Goal: Task Accomplishment & Management: Manage account settings

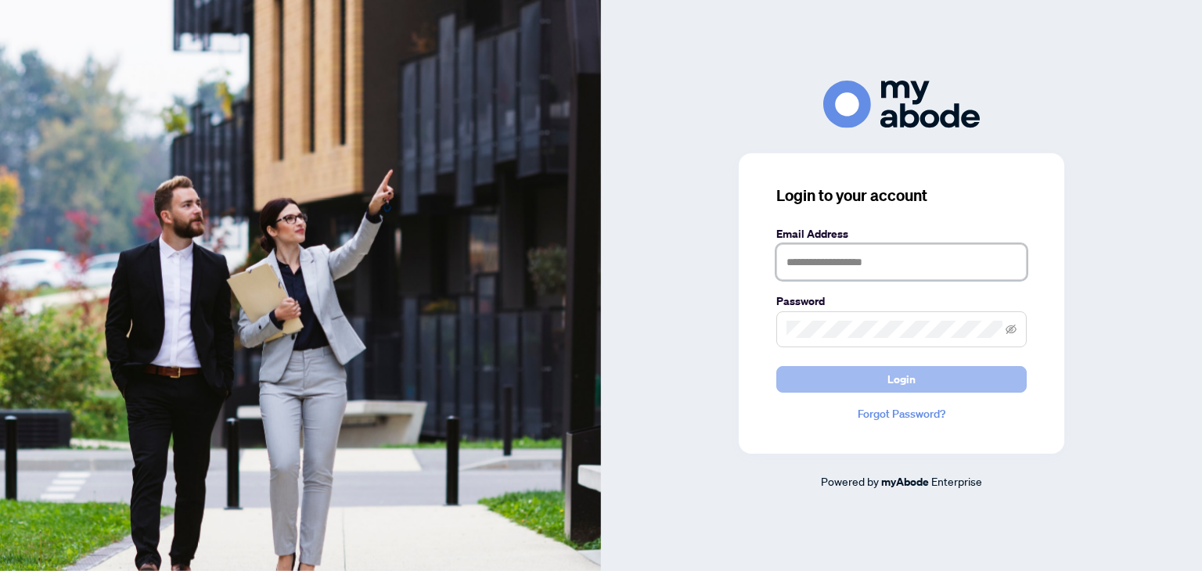
type input "**********"
click at [895, 373] on span "Login" at bounding box center [902, 379] width 28 height 25
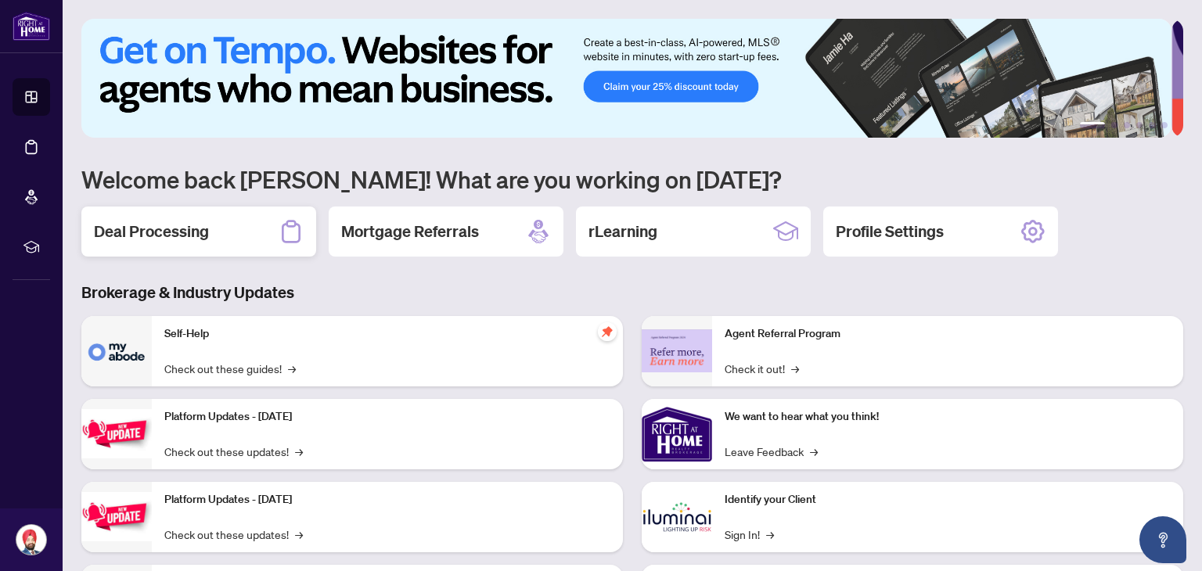
click at [225, 222] on div "Deal Processing" at bounding box center [198, 232] width 235 height 50
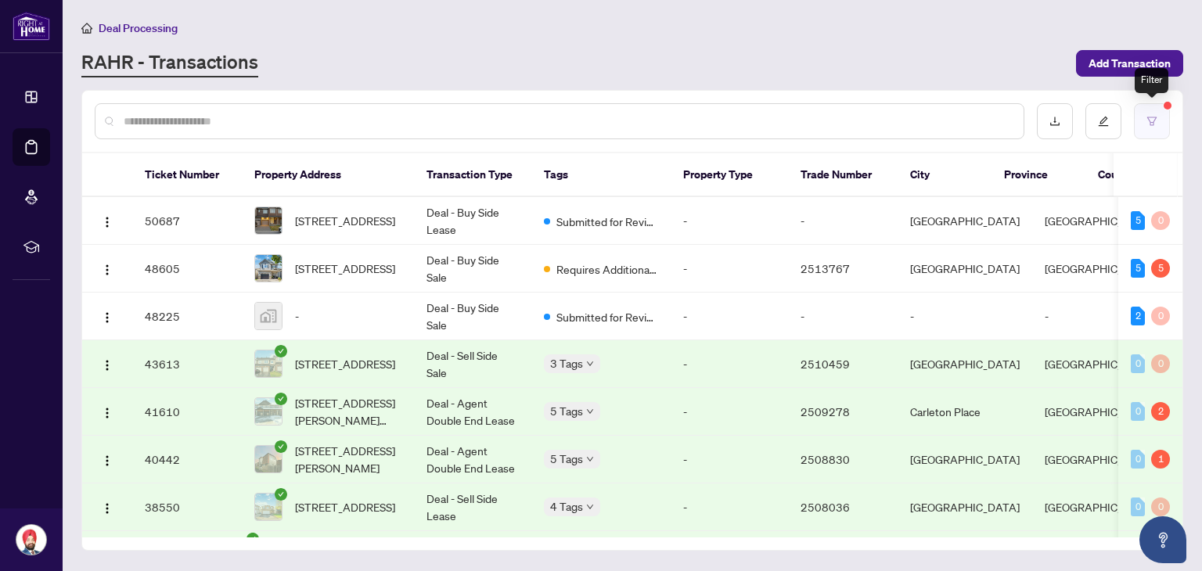
click at [1159, 115] on button "button" at bounding box center [1152, 121] width 36 height 36
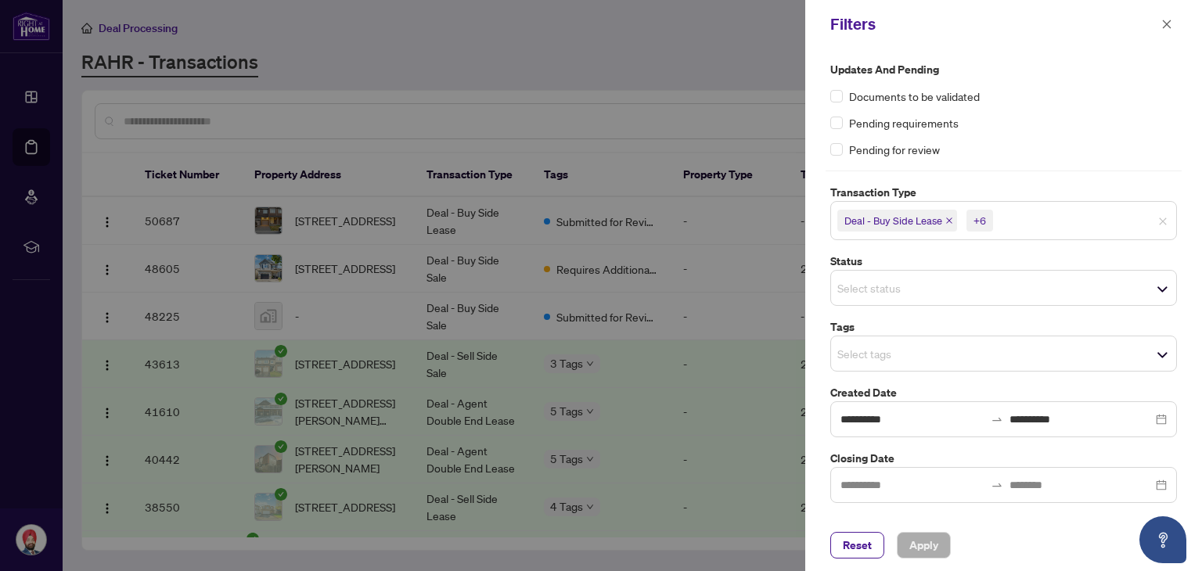
click at [974, 218] on div "+6" at bounding box center [980, 221] width 13 height 16
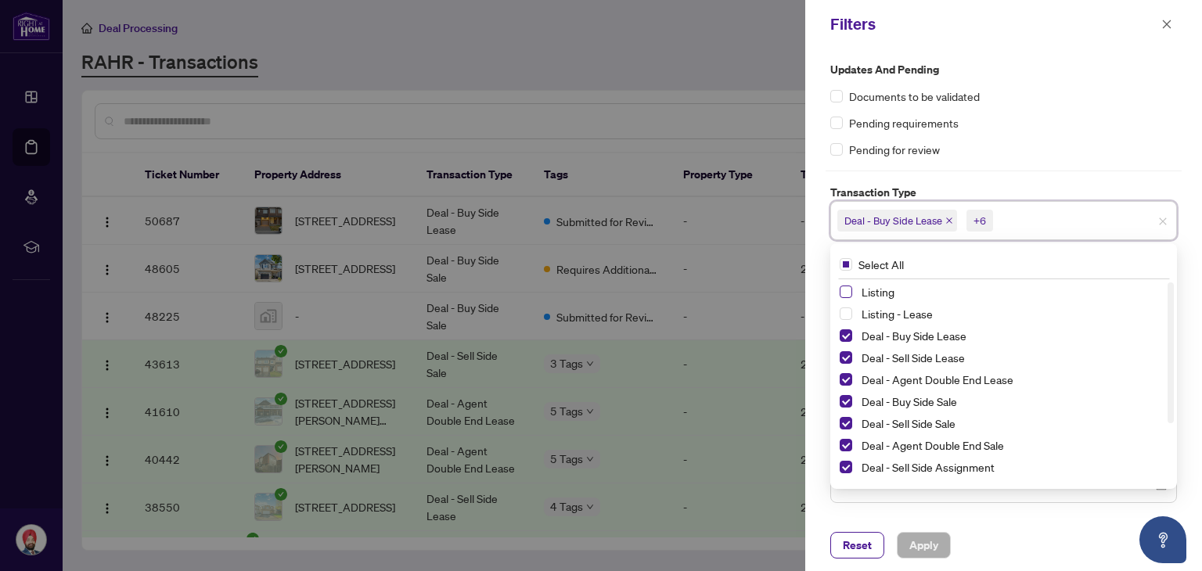
click at [846, 290] on span "Select Listing" at bounding box center [846, 292] width 13 height 13
click at [848, 312] on span "Select Listing - Lease" at bounding box center [846, 314] width 13 height 13
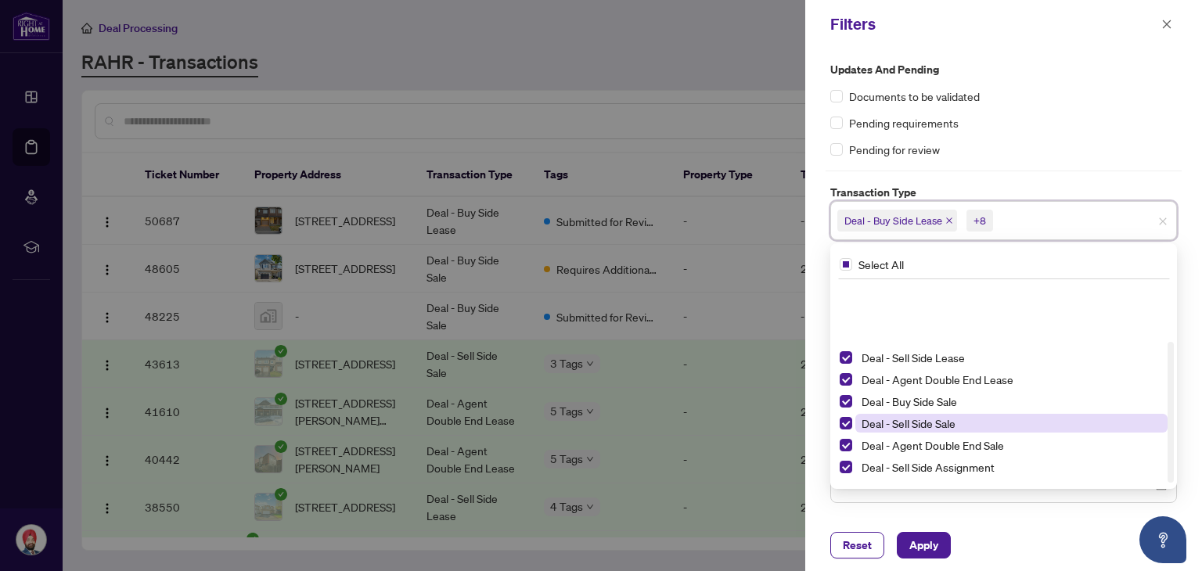
scroll to position [85, 0]
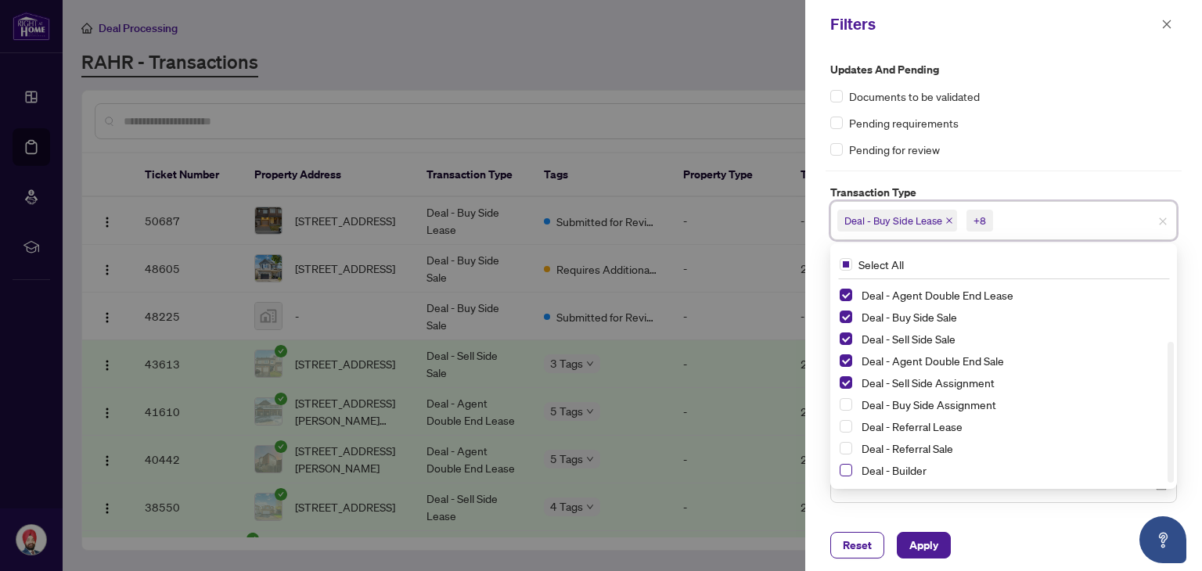
click at [847, 470] on span "Select Deal - Builder" at bounding box center [846, 470] width 13 height 13
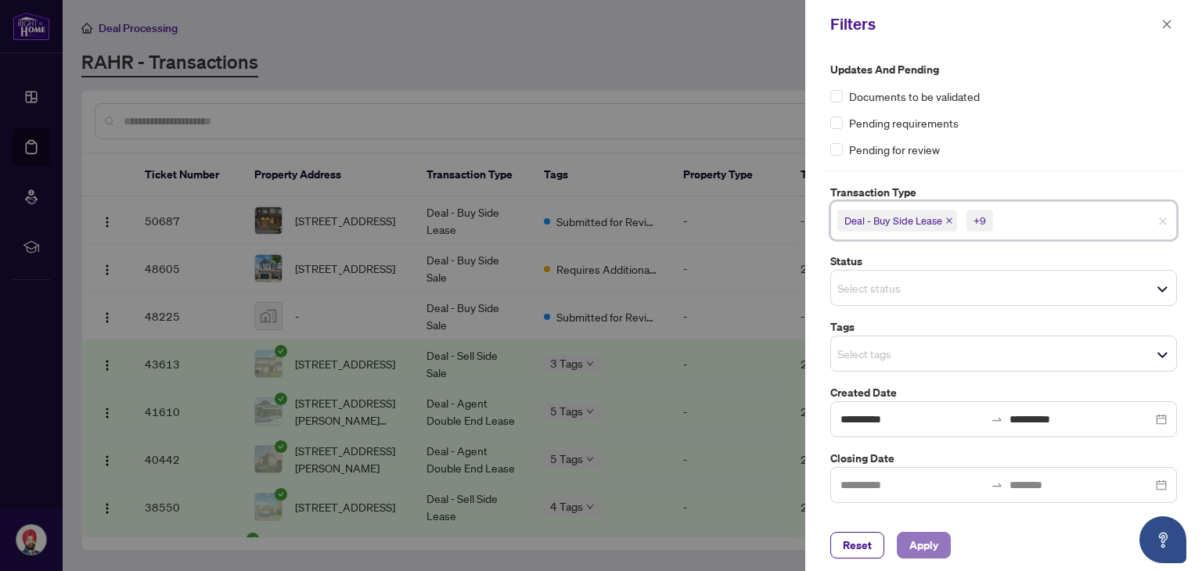
click at [924, 549] on span "Apply" at bounding box center [923, 545] width 29 height 25
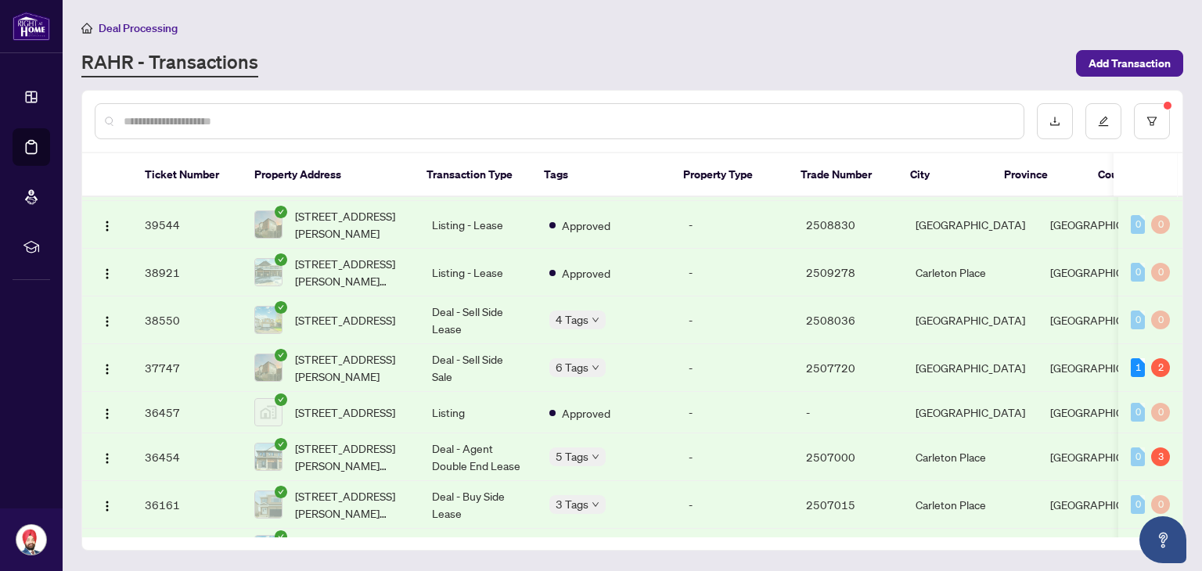
scroll to position [0, 0]
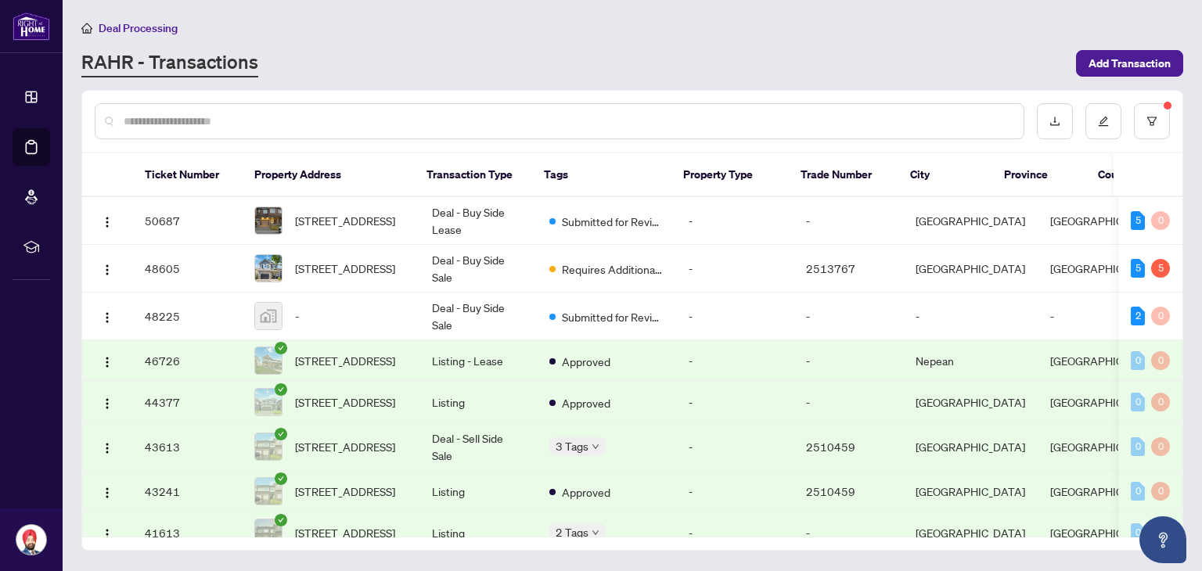
click at [474, 178] on th "Transaction Type" at bounding box center [472, 175] width 117 height 44
click at [373, 367] on span "[STREET_ADDRESS]" at bounding box center [345, 360] width 100 height 17
